Goal: Task Accomplishment & Management: Complete application form

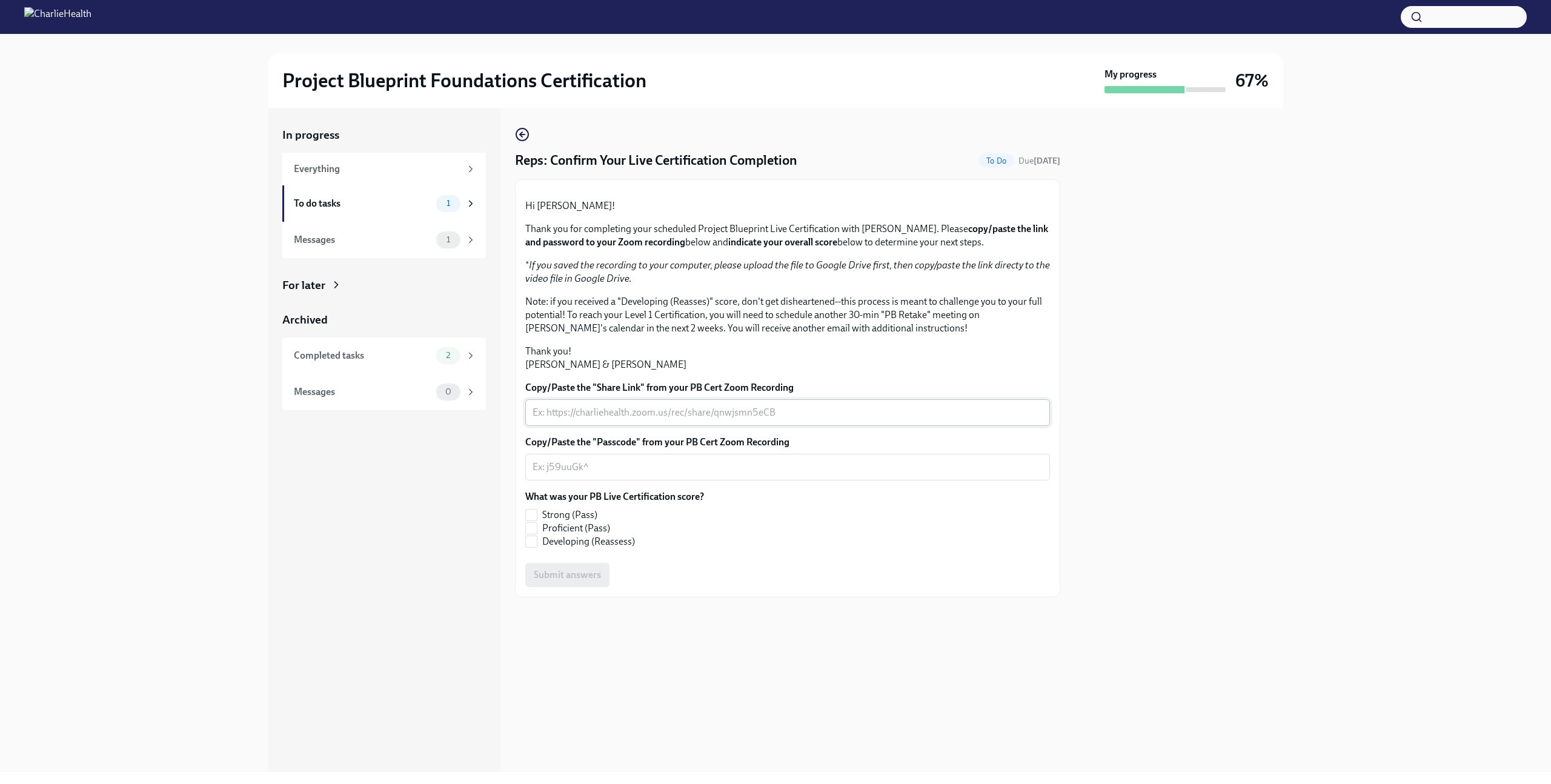
click at [714, 420] on textarea "Copy/Paste the "Share Link" from your PB Cert Zoom Recording" at bounding box center [788, 412] width 510 height 15
paste textarea "[URL][DOMAIN_NAME]"
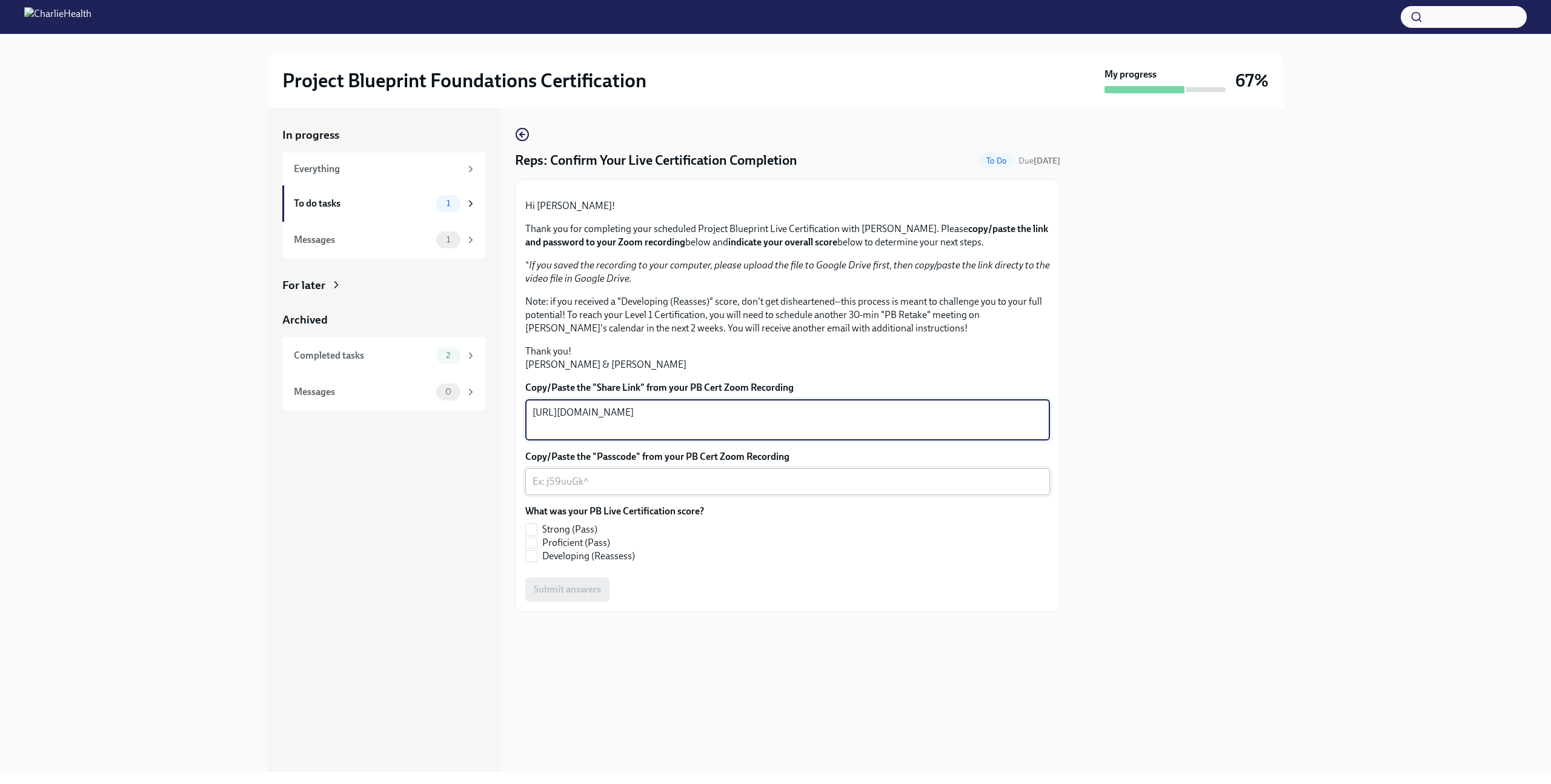
type textarea "[URL][DOMAIN_NAME]"
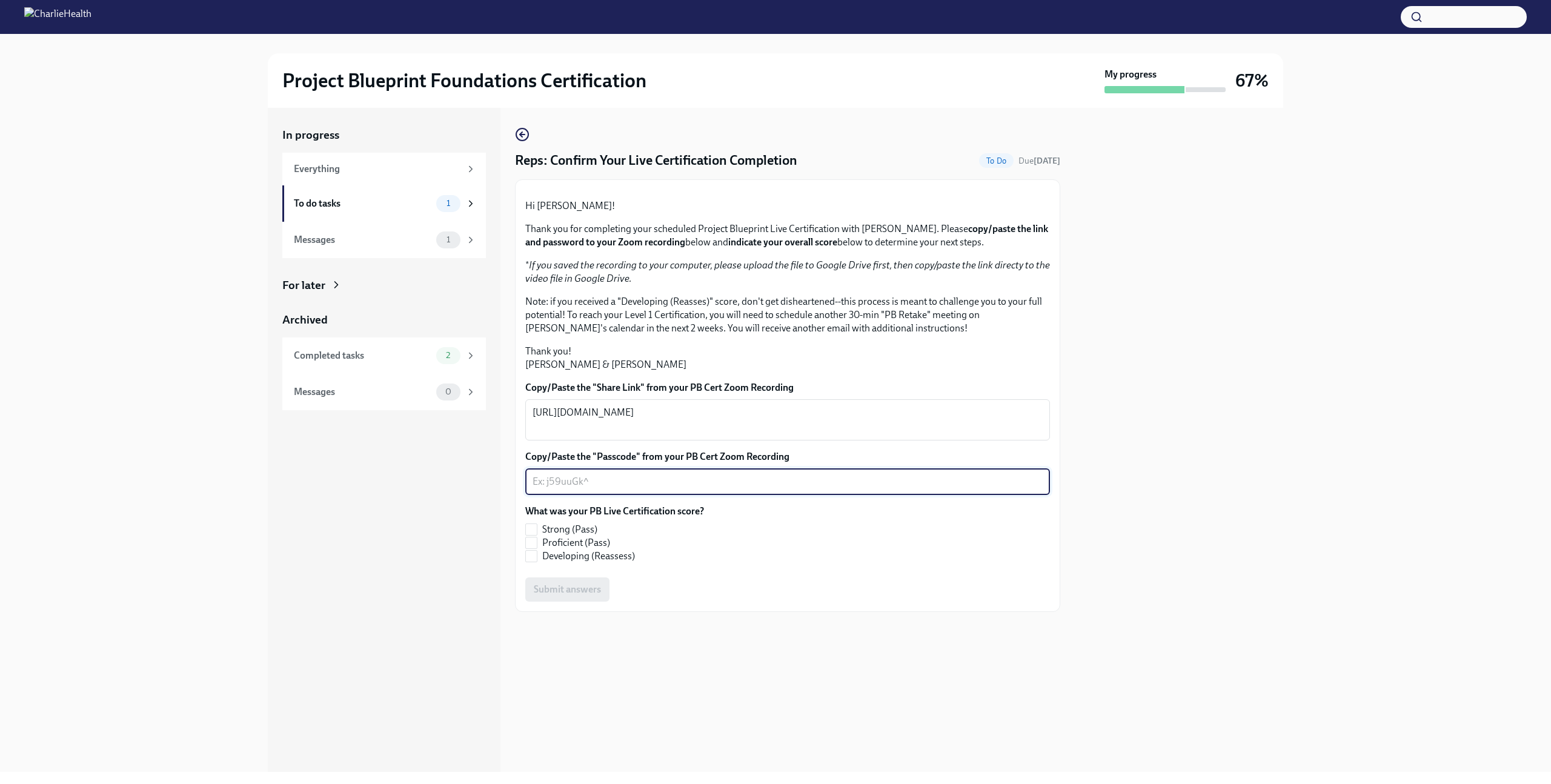
click at [628, 489] on textarea "Copy/Paste the "Passcode" from your PB Cert Zoom Recording" at bounding box center [788, 481] width 510 height 15
paste textarea "tt3*V?o2"
type textarea "tt3*V?o2"
click at [582, 536] on span "Strong (Pass)" at bounding box center [570, 529] width 55 height 13
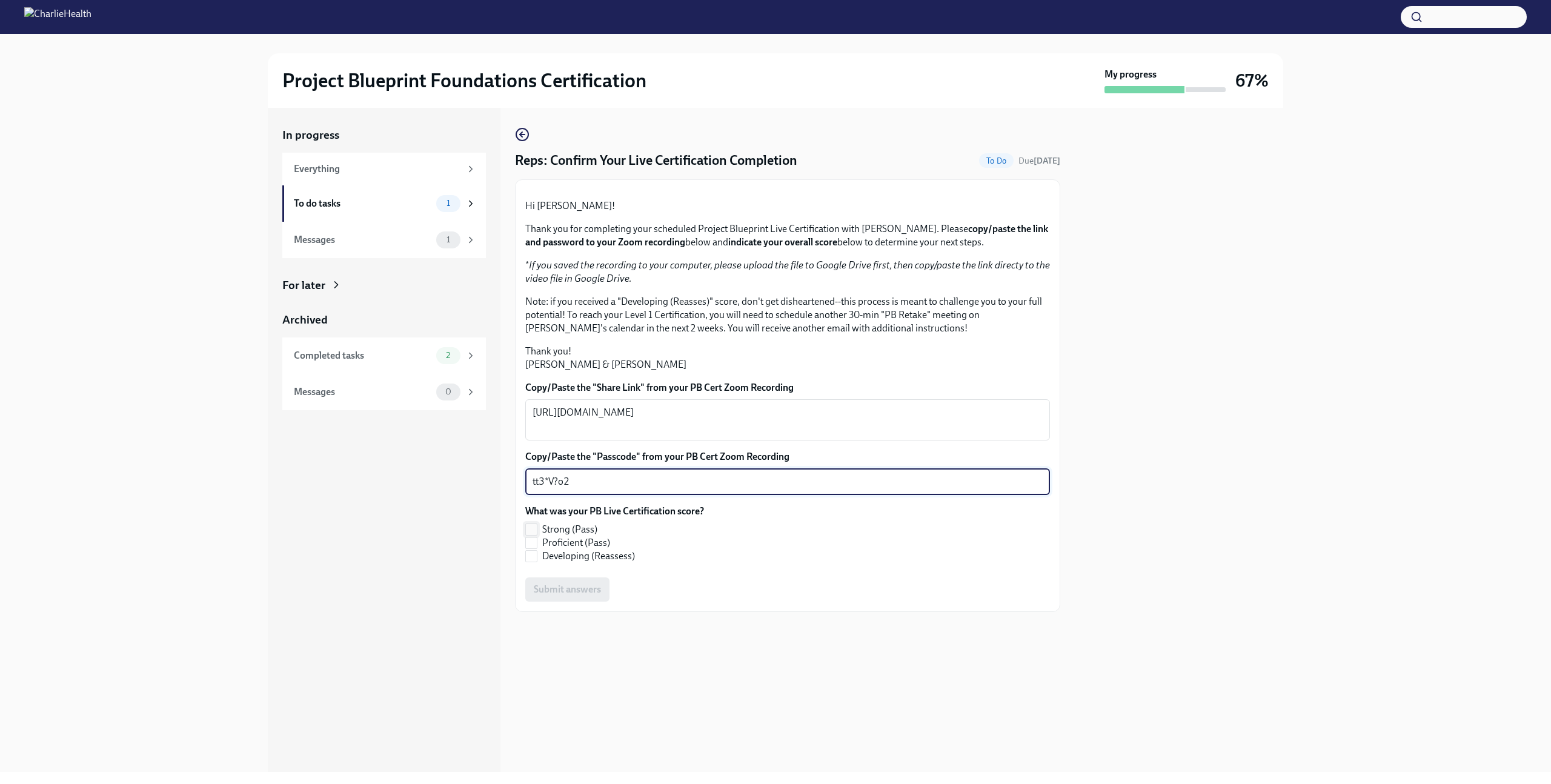
click at [537, 535] on input "Strong (Pass)" at bounding box center [531, 529] width 11 height 10
checkbox input "true"
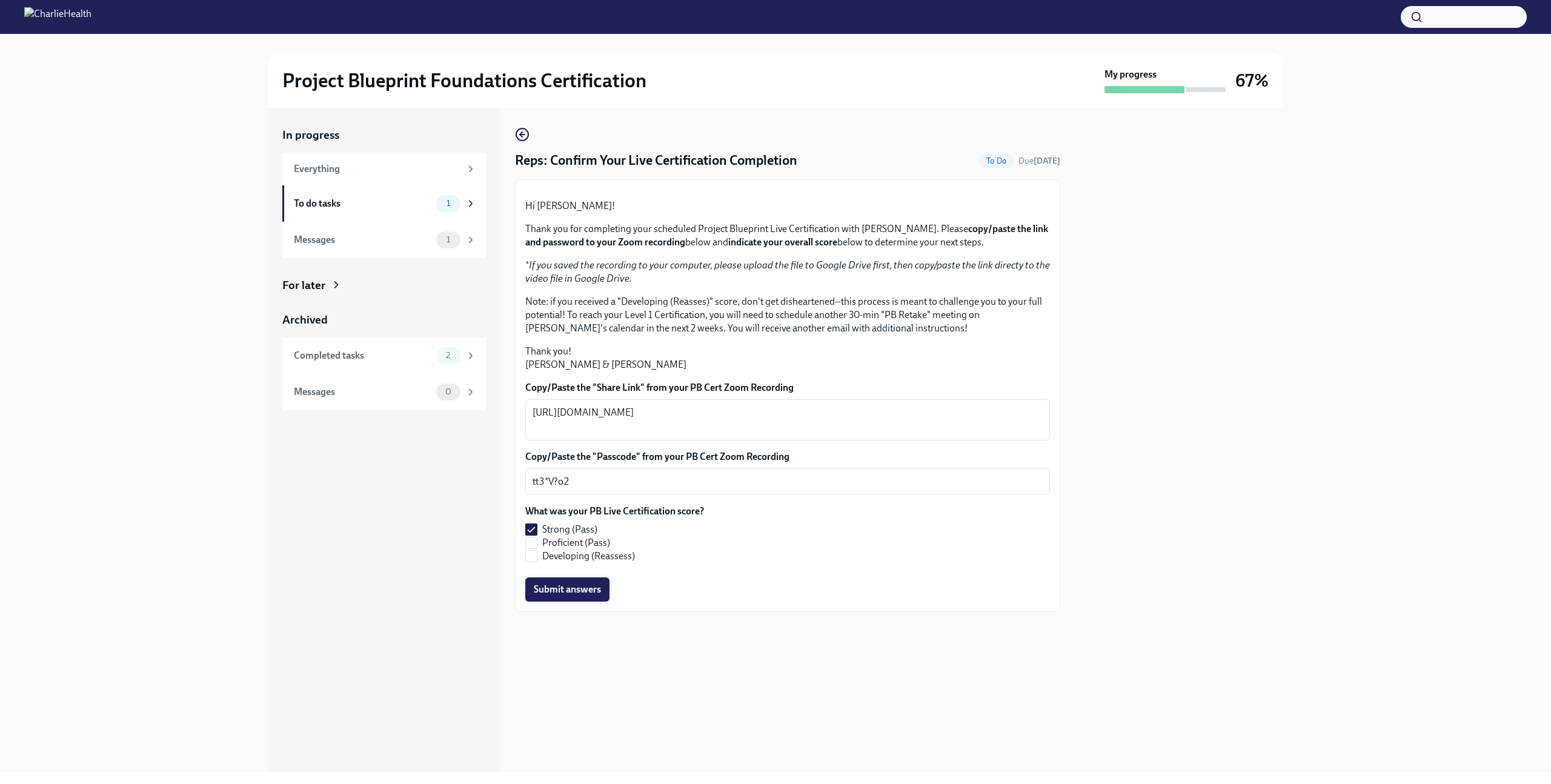
click at [572, 596] on span "Submit answers" at bounding box center [567, 590] width 67 height 12
